Goal: Information Seeking & Learning: Check status

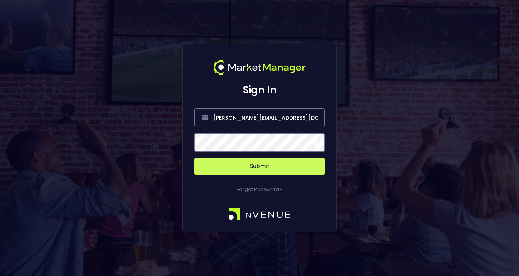
click at [314, 140] on span at bounding box center [314, 142] width 7 height 7
click at [260, 168] on button "Submit" at bounding box center [259, 166] width 130 height 17
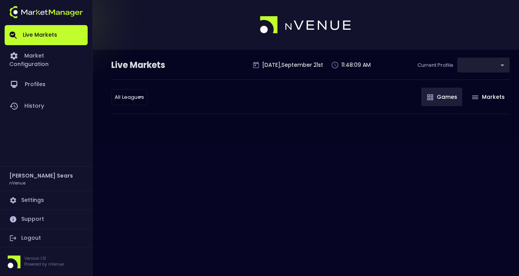
type input "d66ee90f-df8e-430e-a05c-aaf70ad95ad9"
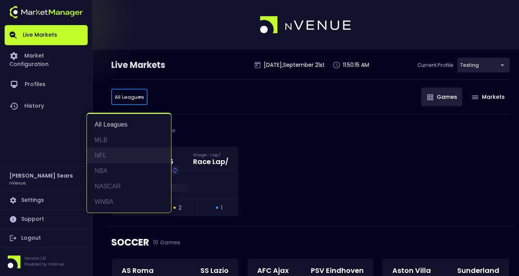
click at [109, 156] on li "NFL" at bounding box center [129, 155] width 84 height 15
type input "NFL"
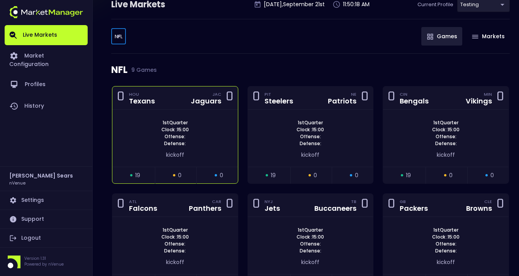
scroll to position [62, 0]
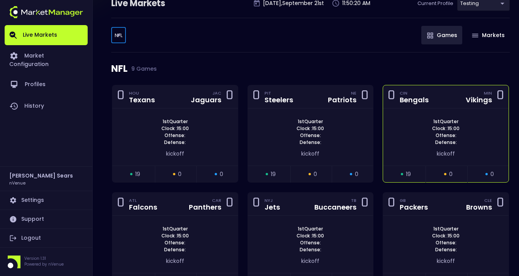
click at [434, 122] on span "1st Quarter" at bounding box center [446, 121] width 30 height 7
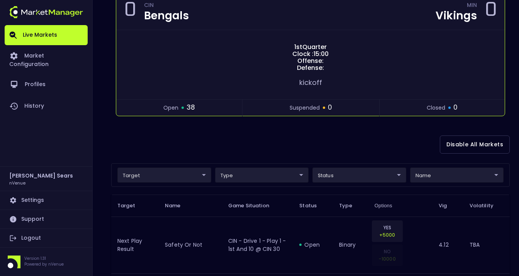
scroll to position [0, 0]
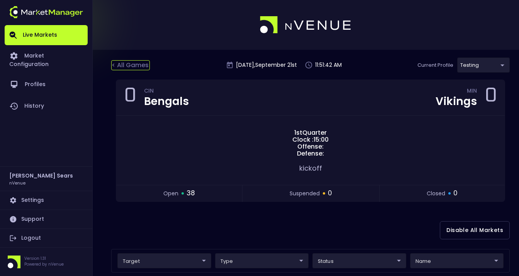
click at [128, 66] on div "< All Games" at bounding box center [130, 65] width 39 height 10
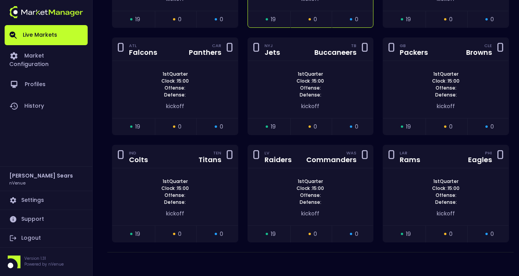
scroll to position [222, 0]
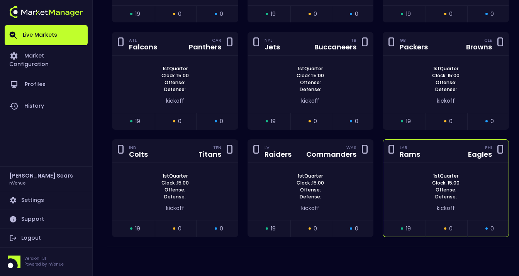
click at [395, 173] on div "1st Quarter Clock : 15:00 Offense: Defense:" at bounding box center [445, 186] width 125 height 28
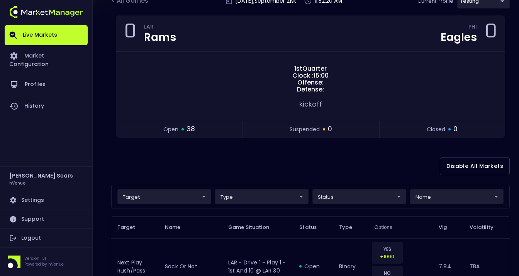
scroll to position [0, 0]
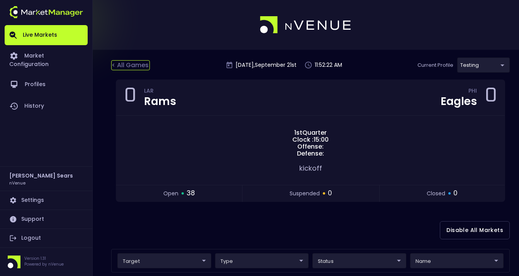
click at [133, 64] on div "< All Games" at bounding box center [130, 65] width 39 height 10
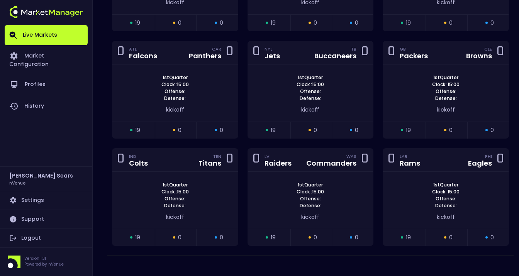
scroll to position [215, 0]
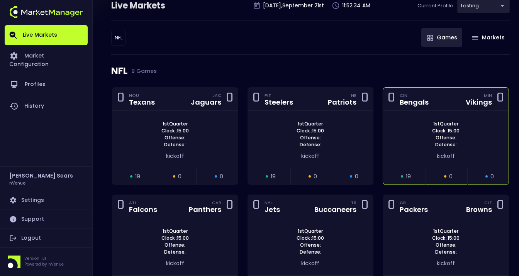
click at [467, 145] on div "1st Quarter Clock : 15:00 Offense: Defense:" at bounding box center [445, 134] width 125 height 28
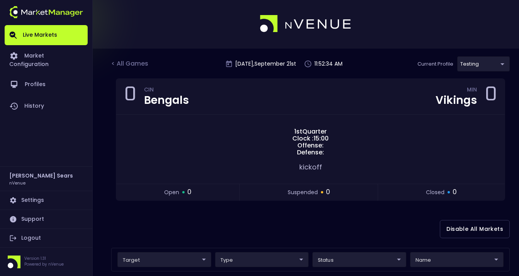
scroll to position [0, 0]
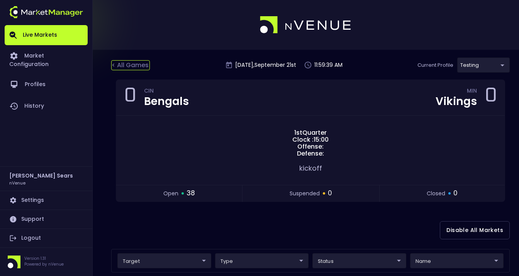
click at [122, 62] on div "< All Games" at bounding box center [130, 65] width 39 height 10
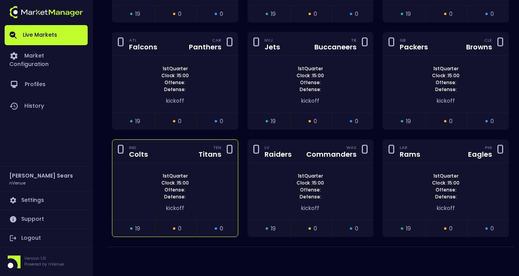
click at [181, 178] on span "1st Quarter" at bounding box center [175, 175] width 30 height 7
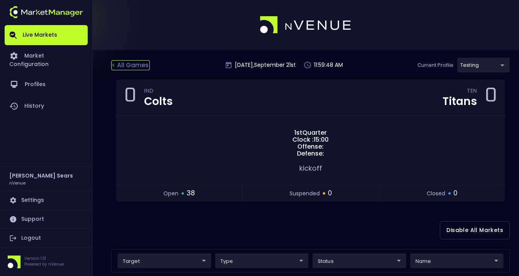
click at [133, 64] on div "< All Games" at bounding box center [130, 65] width 39 height 10
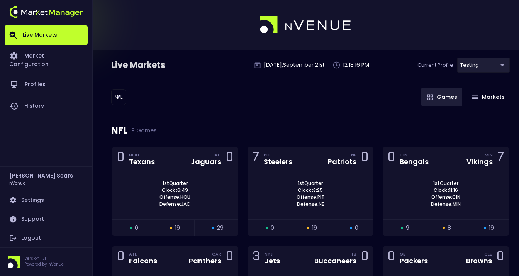
click at [125, 98] on body "Live Markets Market Configuration Profiles History Bruce Sears nVenue Settings …" at bounding box center [259, 240] width 519 height 481
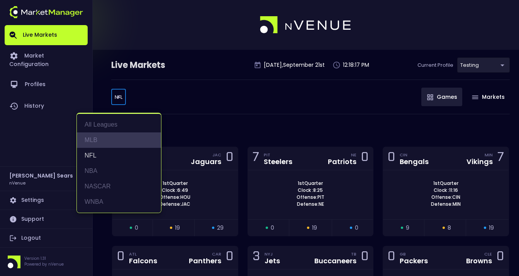
click at [96, 142] on li "MLB" at bounding box center [119, 139] width 84 height 15
type input "MLB"
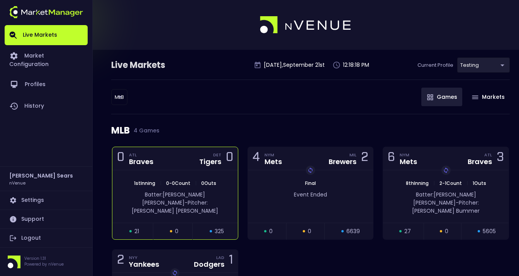
click at [219, 190] on div "Batter: Marcell Ozuna - Pitcher: Casey Mize" at bounding box center [174, 201] width 125 height 28
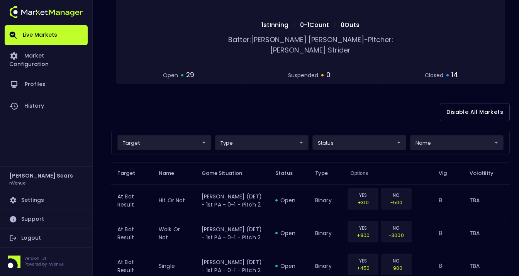
scroll to position [111, 0]
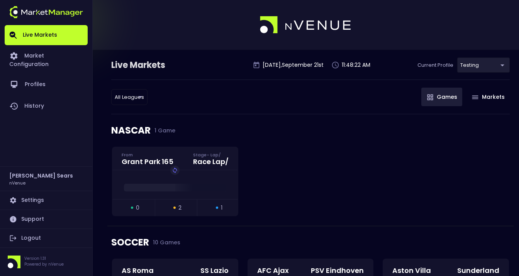
click at [30, 237] on link "Logout" at bounding box center [46, 238] width 83 height 19
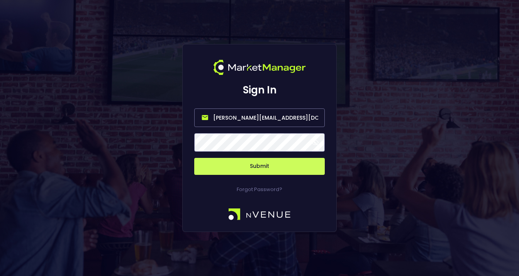
drag, startPoint x: 223, startPoint y: 117, endPoint x: 201, endPoint y: 116, distance: 21.6
click at [201, 116] on input "bruce.sears@nvenue.com" at bounding box center [259, 117] width 130 height 19
click at [194, 158] on button "Submit" at bounding box center [259, 166] width 130 height 17
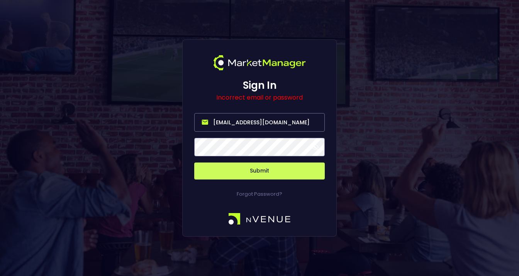
click at [194, 162] on button "Submit" at bounding box center [259, 170] width 130 height 17
click at [263, 122] on input "nvenue@betradarnvenue.com" at bounding box center [259, 122] width 130 height 19
type input "nvenue@nvenuebetradar.com"
click at [314, 147] on span at bounding box center [314, 147] width 7 height 7
click at [282, 172] on button "Submit" at bounding box center [259, 170] width 130 height 17
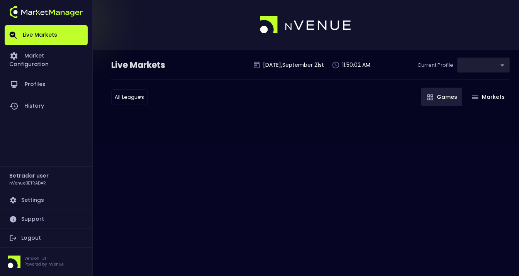
type input "2aa9daef-f03c-4b05-aaf3-b77c512ca207"
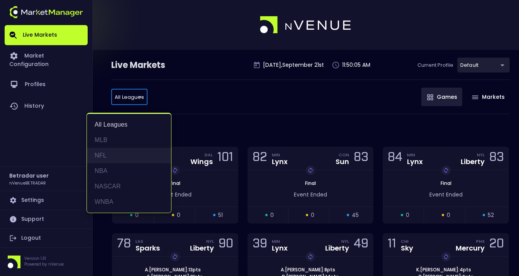
click at [106, 156] on li "NFL" at bounding box center [129, 155] width 84 height 15
type input "NFL"
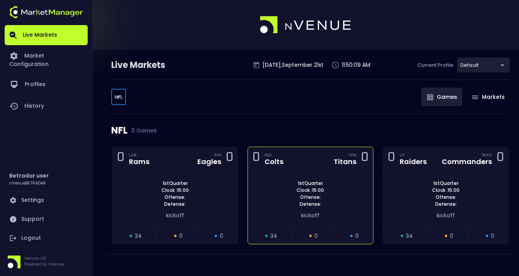
scroll to position [7, 0]
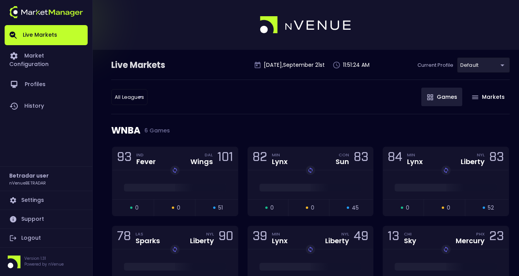
scroll to position [0, 0]
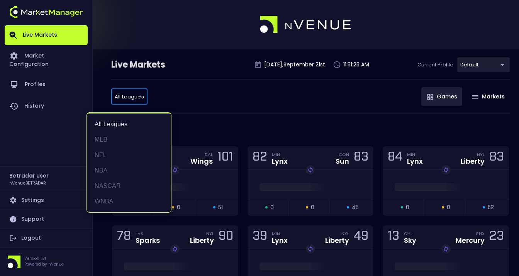
click at [113, 155] on li "NFL" at bounding box center [129, 154] width 84 height 15
type input "NFL"
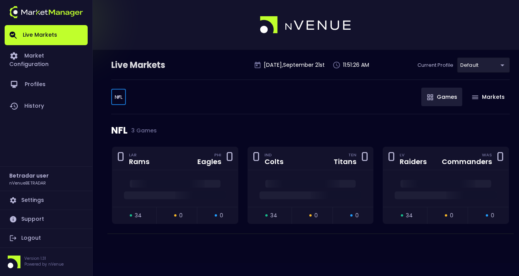
scroll to position [0, 0]
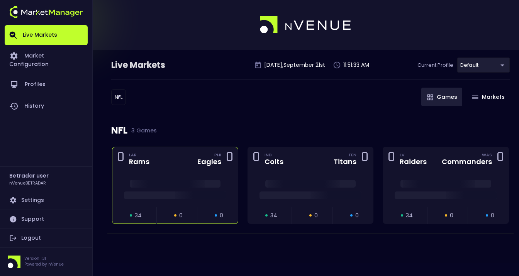
click at [182, 161] on div "0 LAR Rams PHI Eagles 0" at bounding box center [174, 158] width 125 height 23
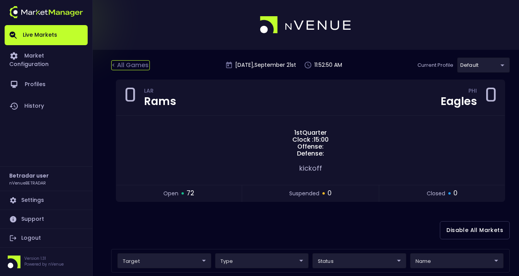
click at [131, 62] on div "< All Games" at bounding box center [130, 65] width 39 height 10
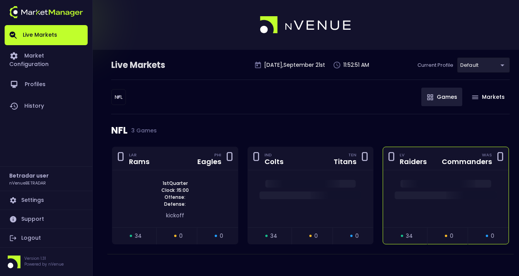
scroll to position [7, 0]
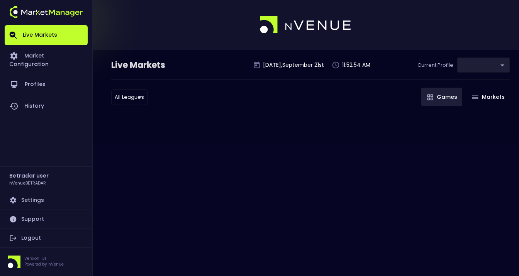
type input "2aa9daef-f03c-4b05-aaf3-b77c512ca207"
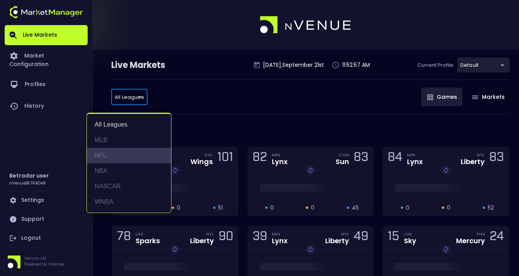
click at [115, 153] on li "NFL" at bounding box center [129, 155] width 84 height 15
type input "NFL"
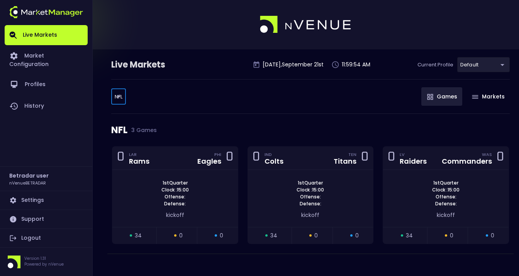
scroll to position [7, 0]
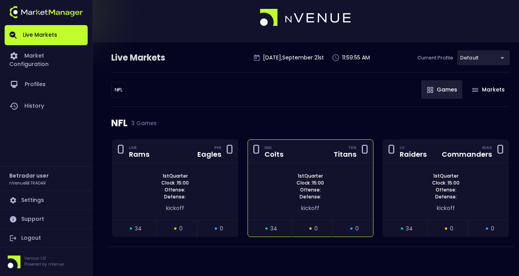
click at [257, 194] on div "1st Quarter Clock : 15:00 Offense: Defense:" at bounding box center [310, 186] width 125 height 28
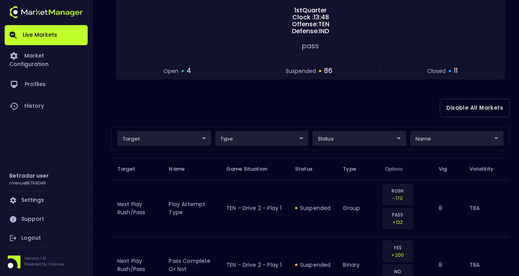
scroll to position [0, 0]
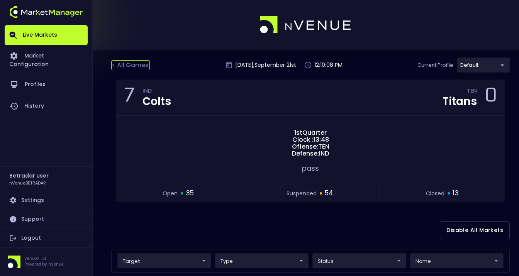
click at [136, 66] on div "< All Games" at bounding box center [130, 65] width 39 height 10
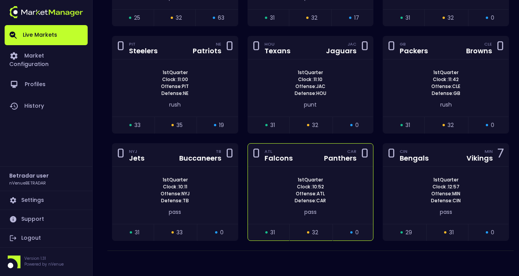
scroll to position [222, 0]
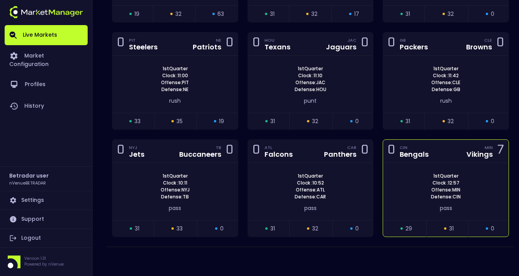
click at [390, 181] on div "1st Quarter Clock : 12:57 Offense: MIN Defense: CIN" at bounding box center [445, 186] width 125 height 28
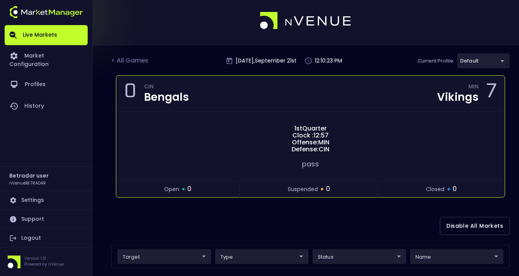
scroll to position [0, 0]
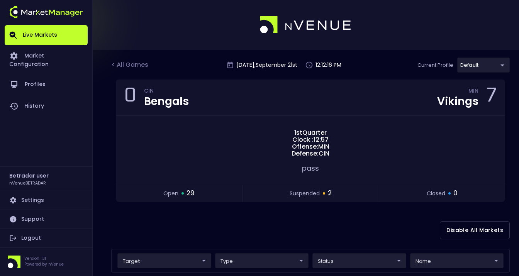
click at [142, 67] on div "< All Games" at bounding box center [130, 65] width 39 height 10
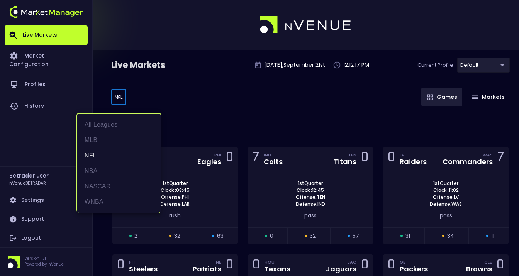
click at [119, 97] on body "Live Markets Market Configuration Profiles History Betradar user nVenueBETRADAR…" at bounding box center [259, 249] width 519 height 498
click at [90, 140] on li "MLB" at bounding box center [119, 139] width 84 height 15
type input "MLB"
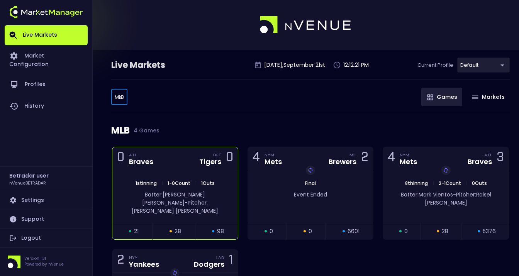
click at [224, 185] on div "1st Inning | 1 - 0 Count | 1 Outs" at bounding box center [174, 183] width 125 height 7
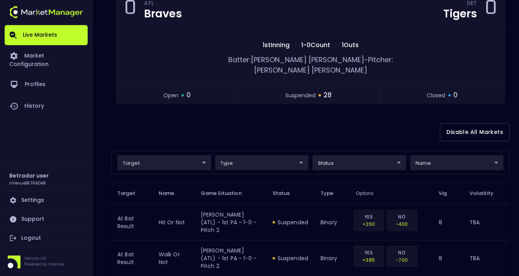
scroll to position [95, 0]
